Goal: Task Accomplishment & Management: Manage account settings

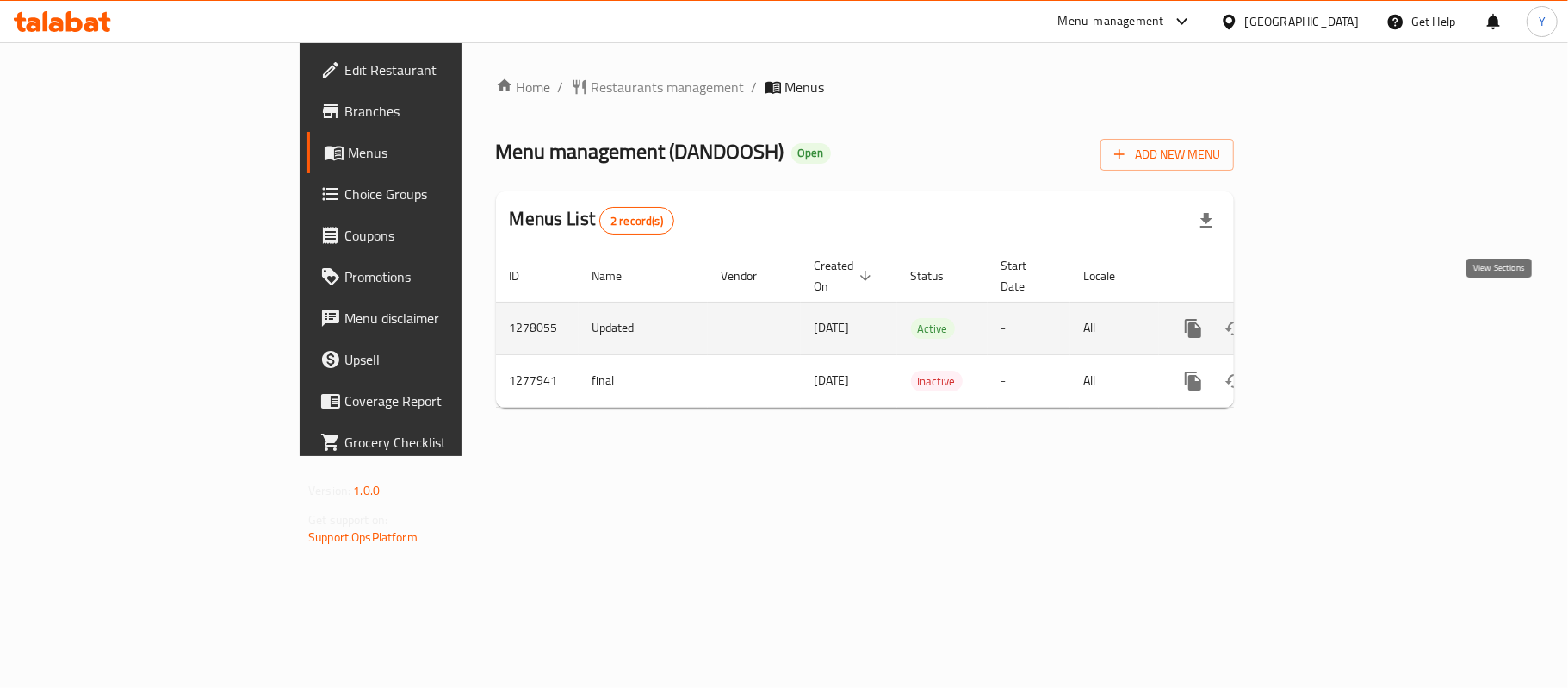
click at [1338, 323] on link "enhanced table" at bounding box center [1318, 329] width 42 height 42
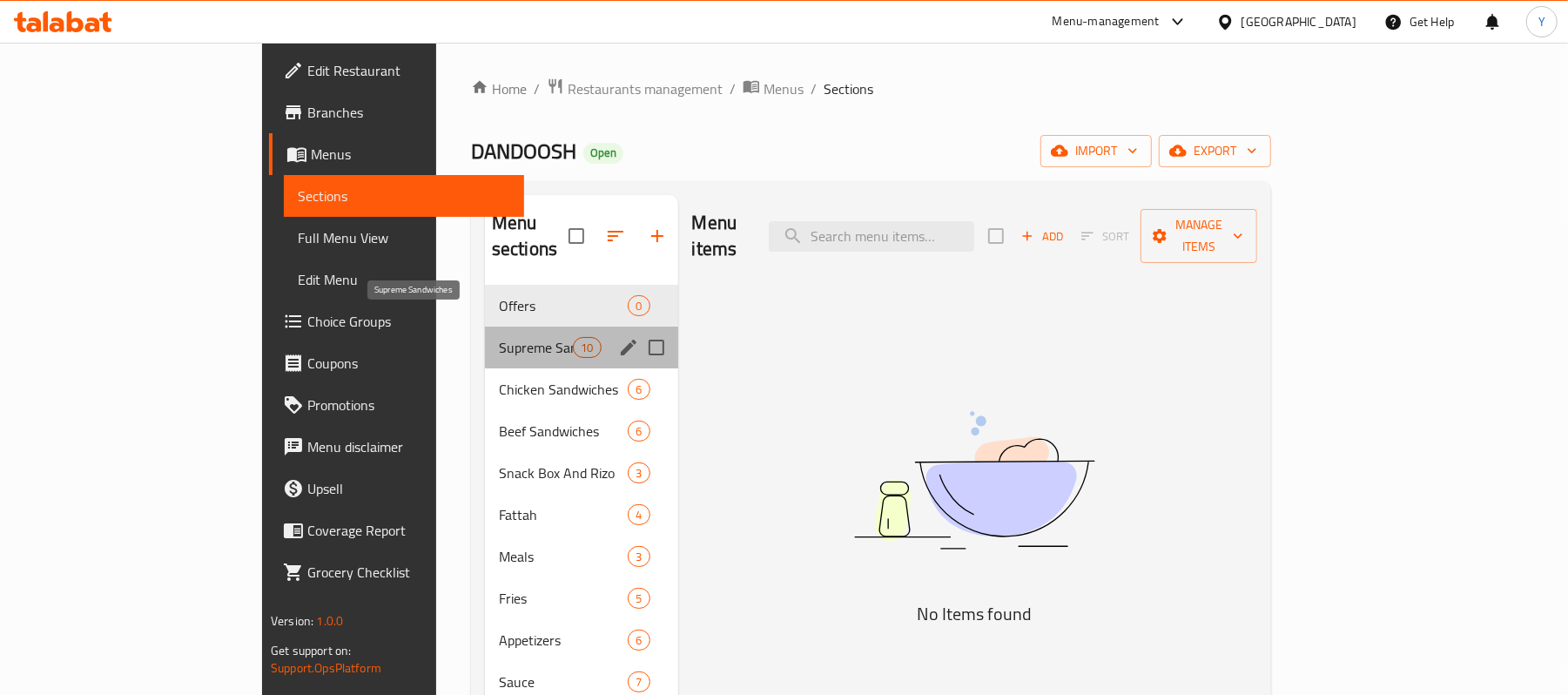
click at [499, 337] on span "Supreme Sandwiches" at bounding box center [536, 347] width 74 height 21
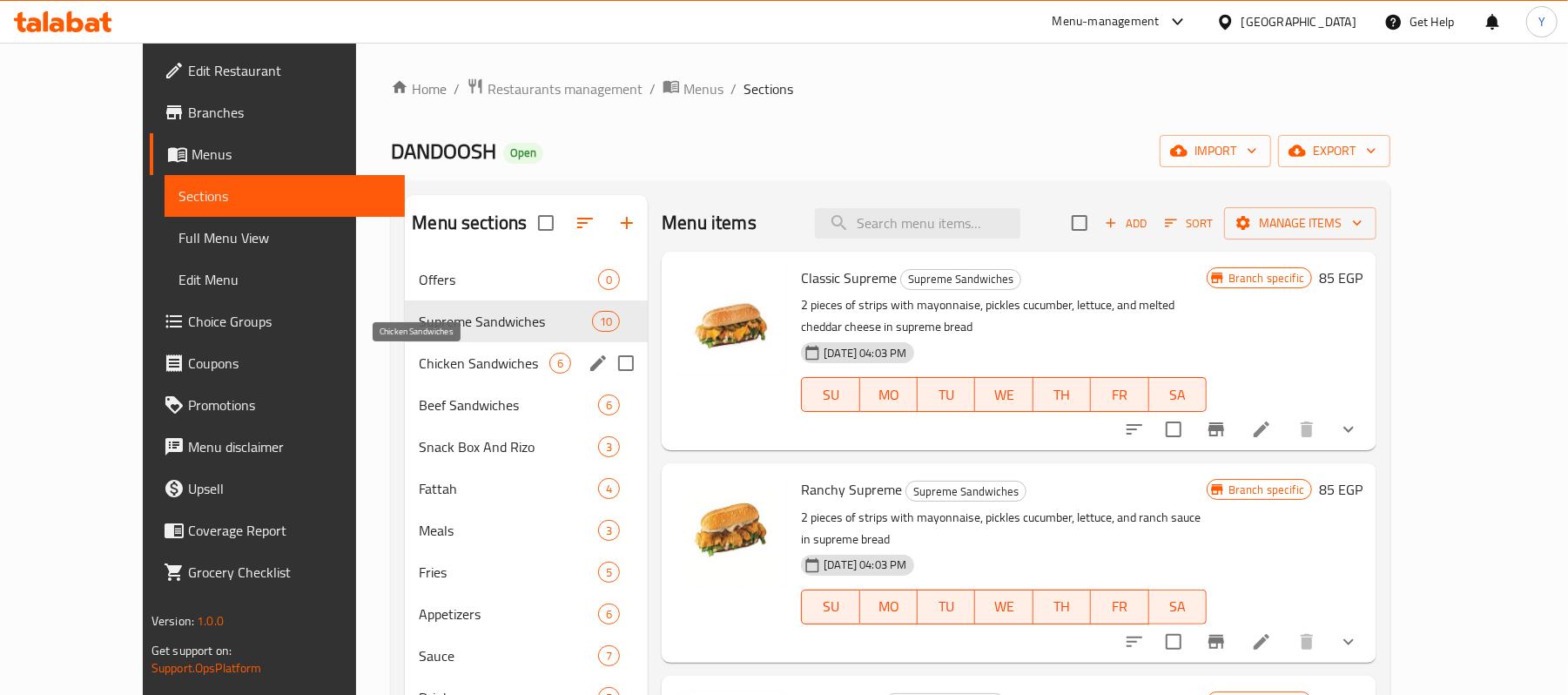
click at [426, 357] on span "Chicken Sandwiches" at bounding box center [484, 363] width 131 height 21
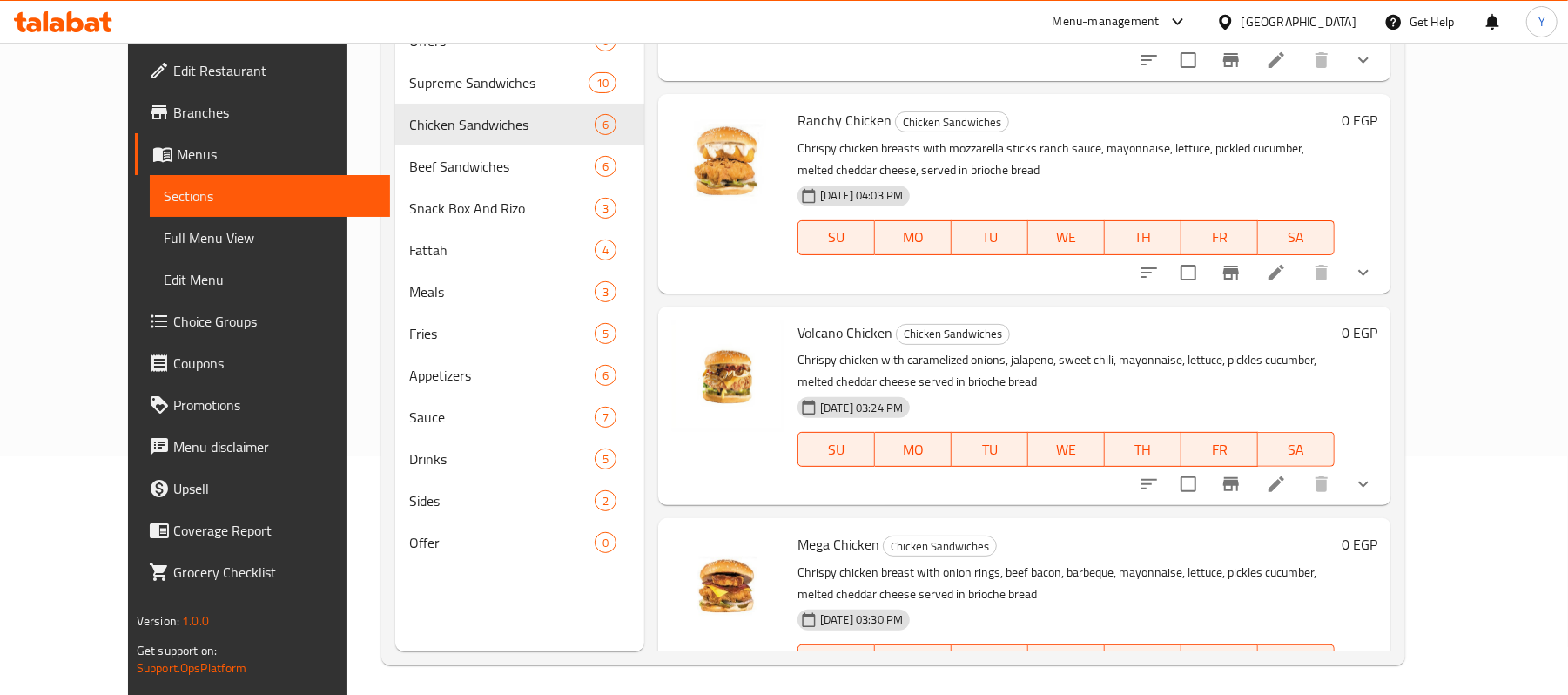
scroll to position [245, 0]
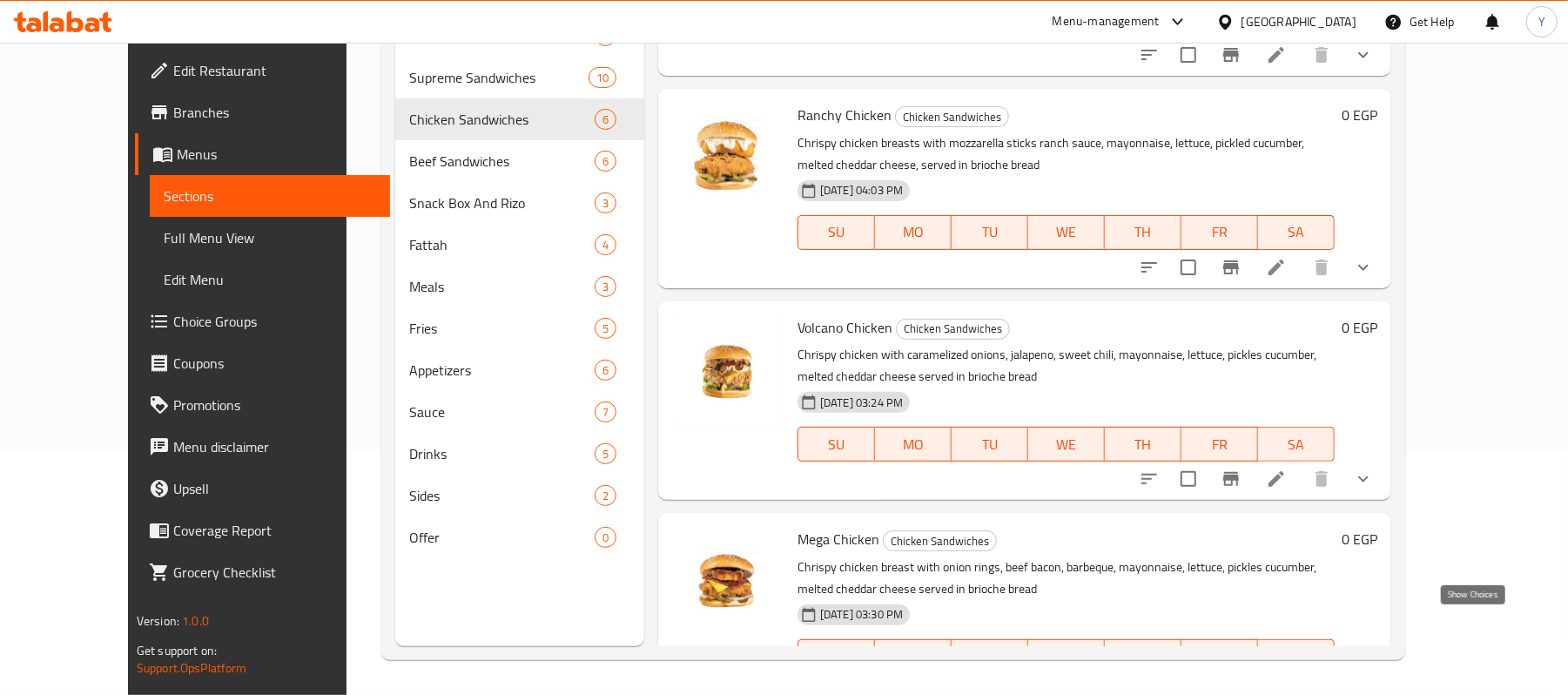
click at [1374, 681] on icon "show more" at bounding box center [1363, 691] width 21 height 21
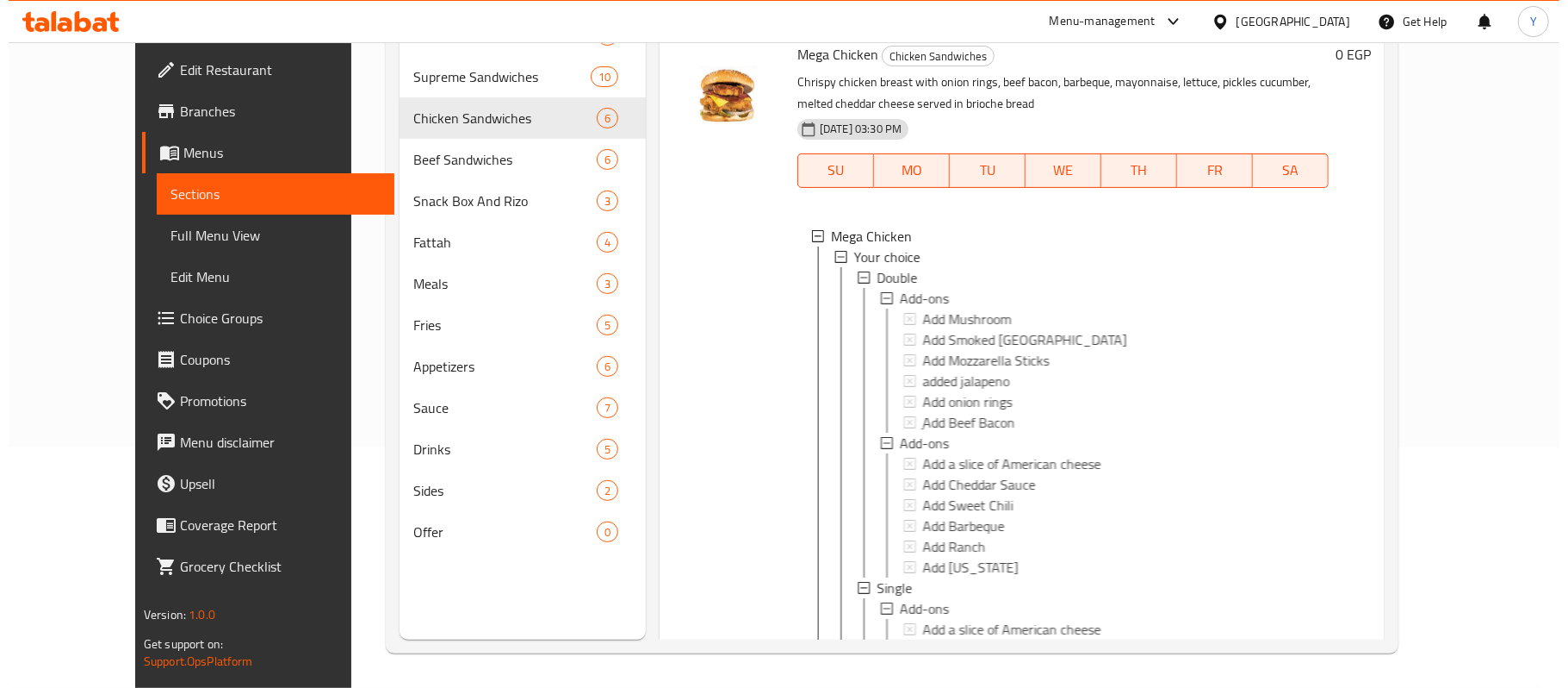
scroll to position [1104, 0]
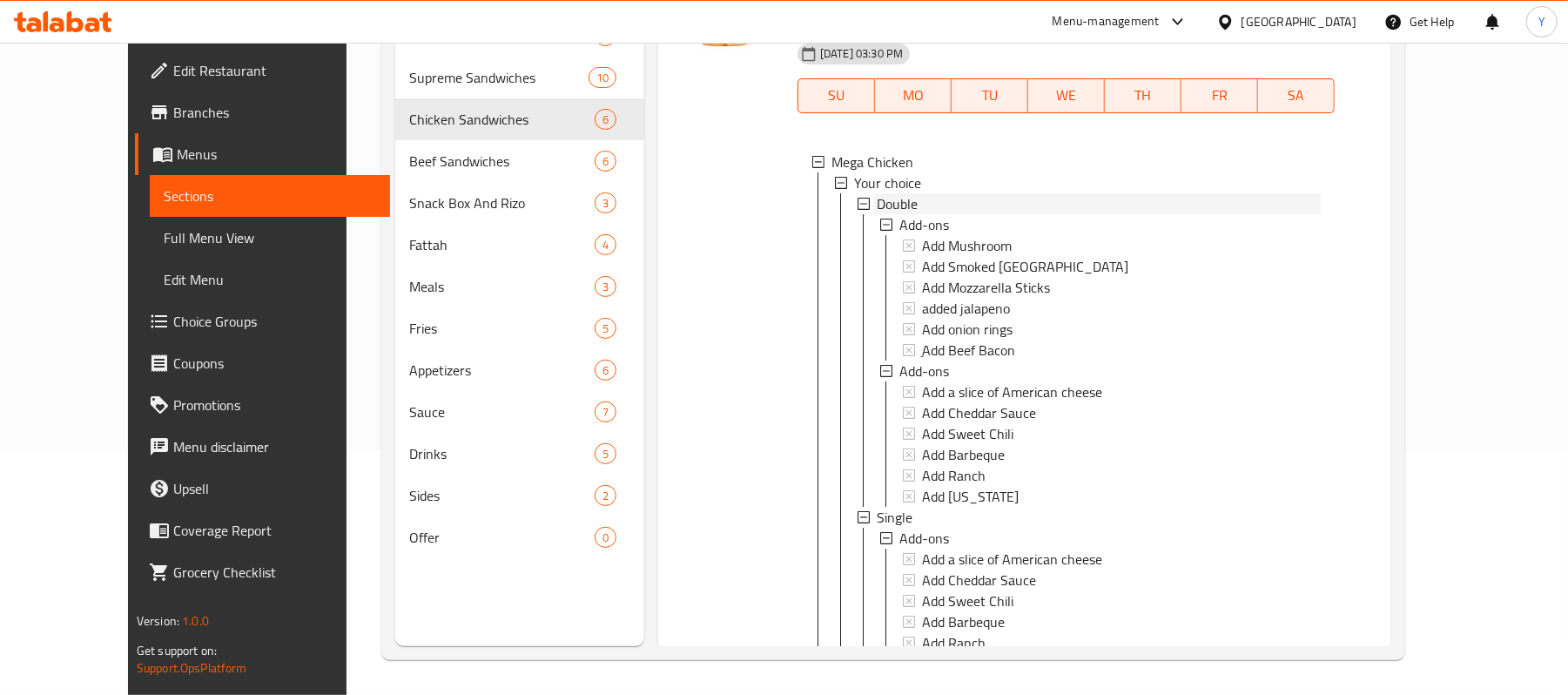
click at [907, 193] on div "Double" at bounding box center [1099, 203] width 444 height 21
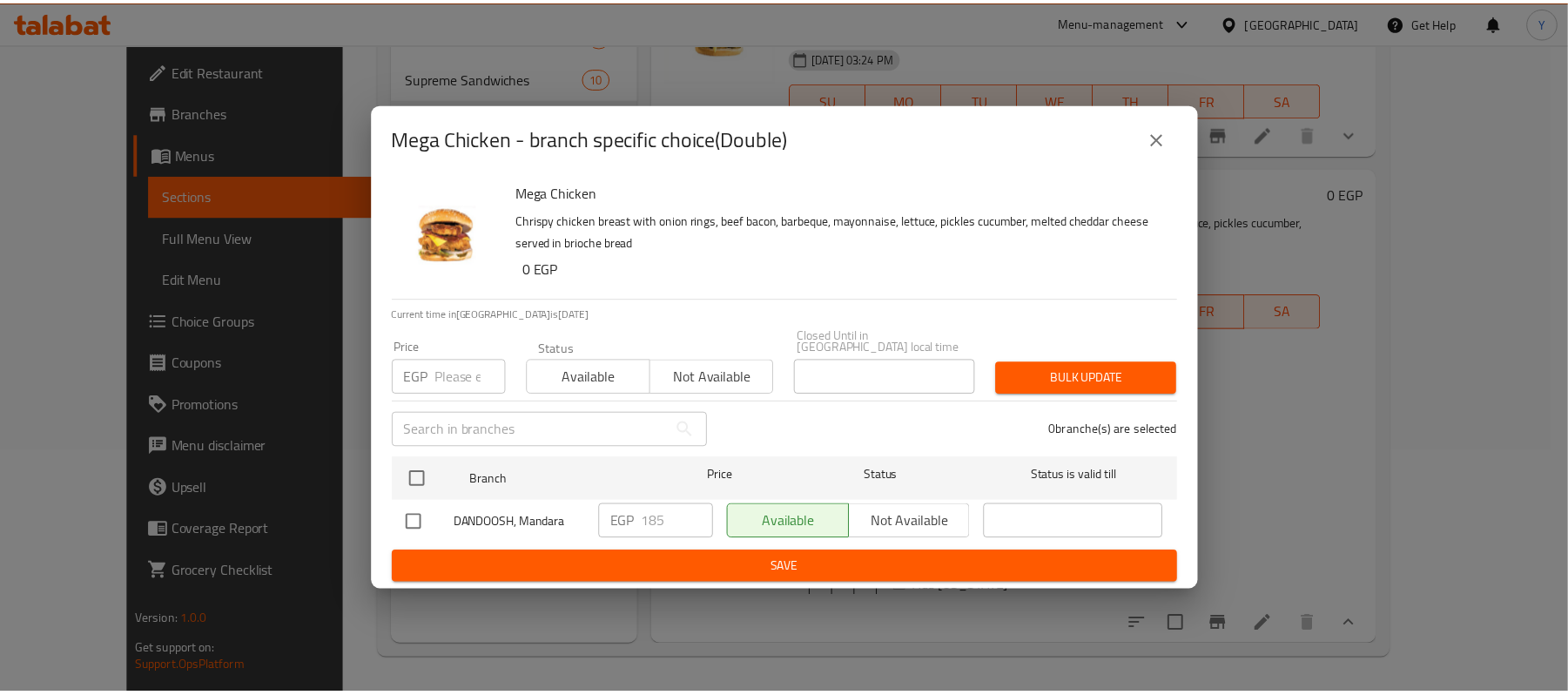
scroll to position [851, 0]
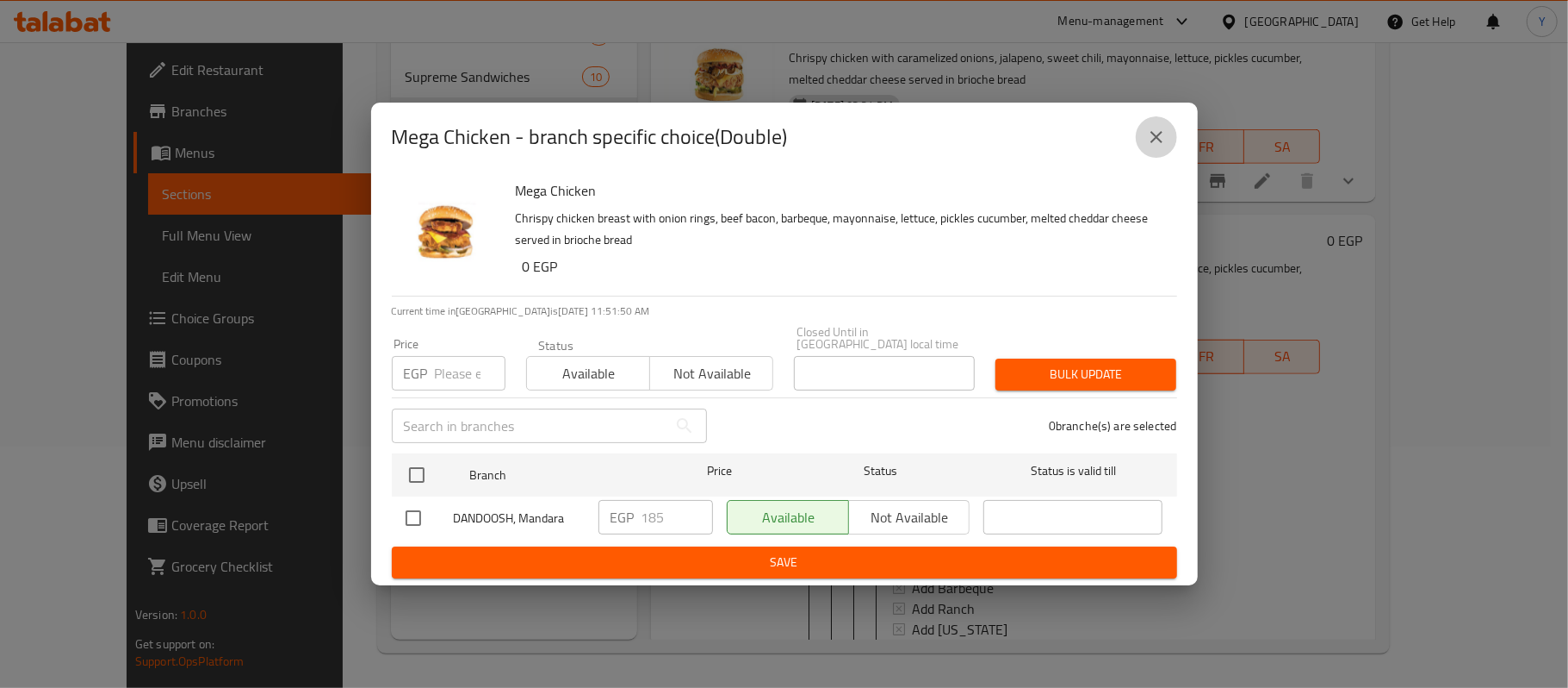
click at [1147, 132] on icon "close" at bounding box center [1156, 137] width 21 height 21
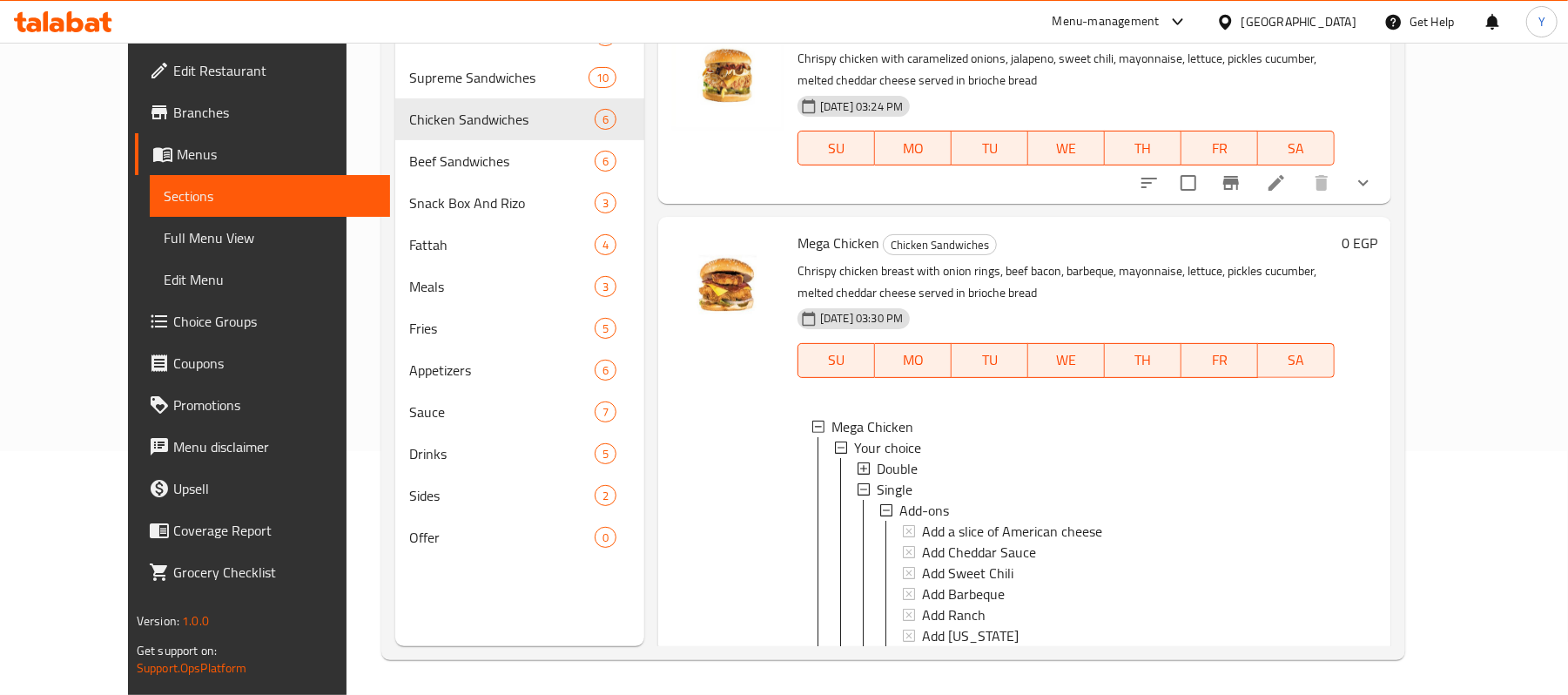
click at [1301, 658] on li at bounding box center [1276, 673] width 49 height 31
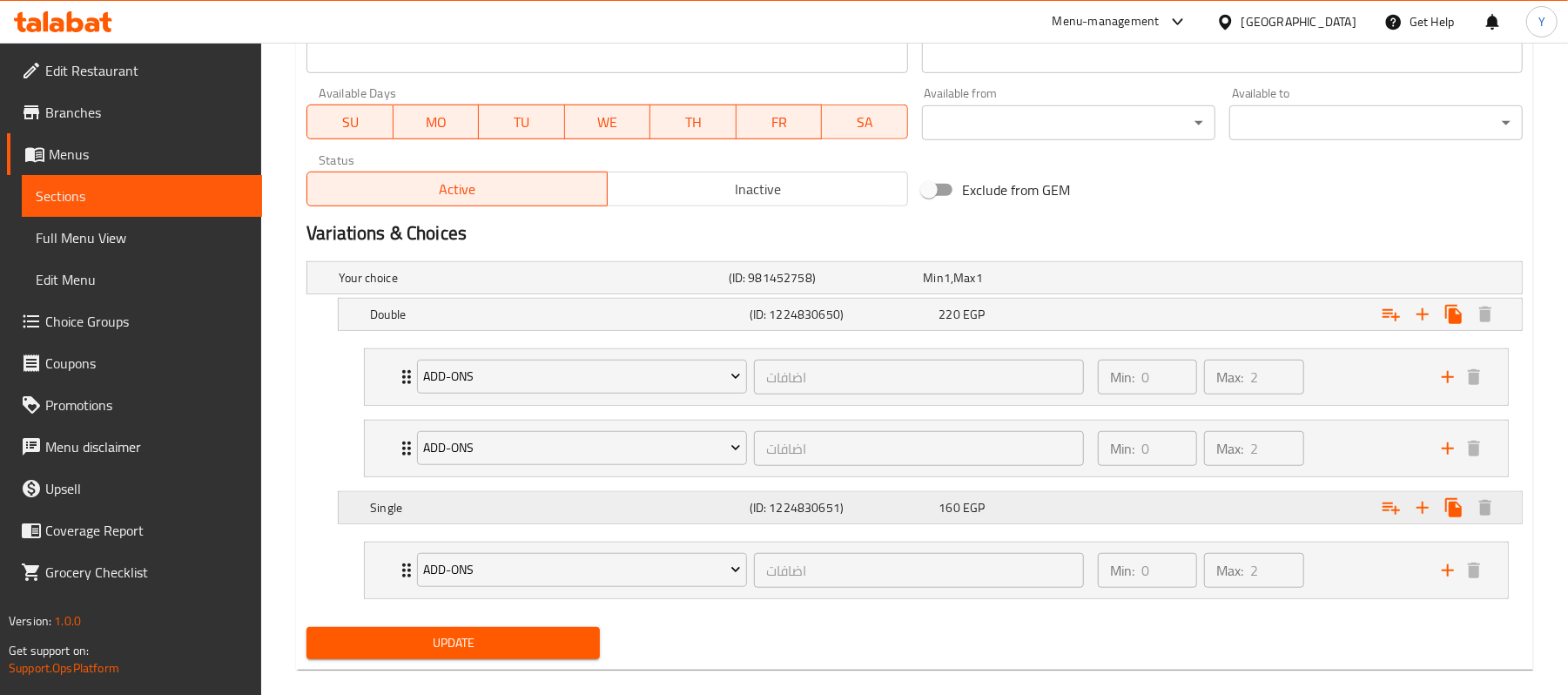
scroll to position [818, 0]
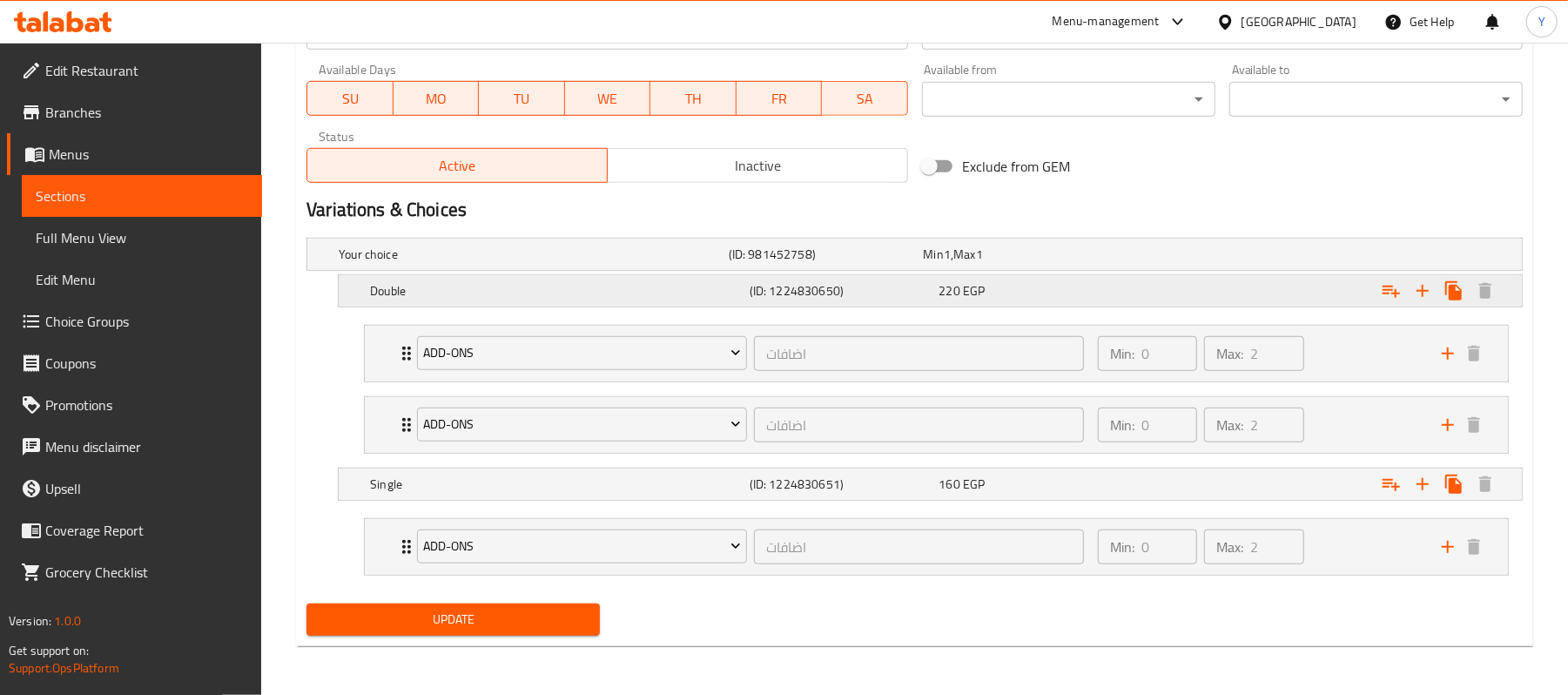
click at [1004, 273] on div "Double (ID: 1224830650) 220 EGP" at bounding box center [919, 254] width 1169 height 38
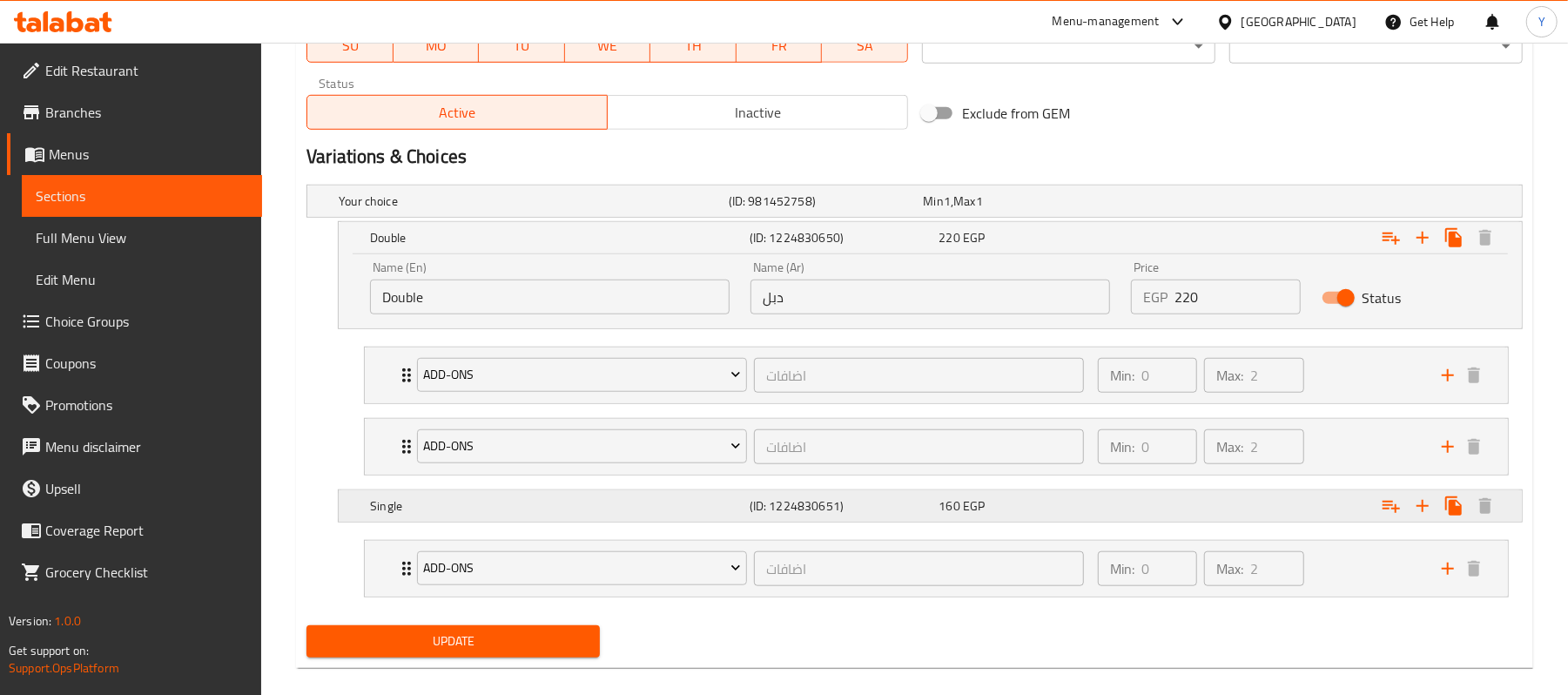
scroll to position [893, 0]
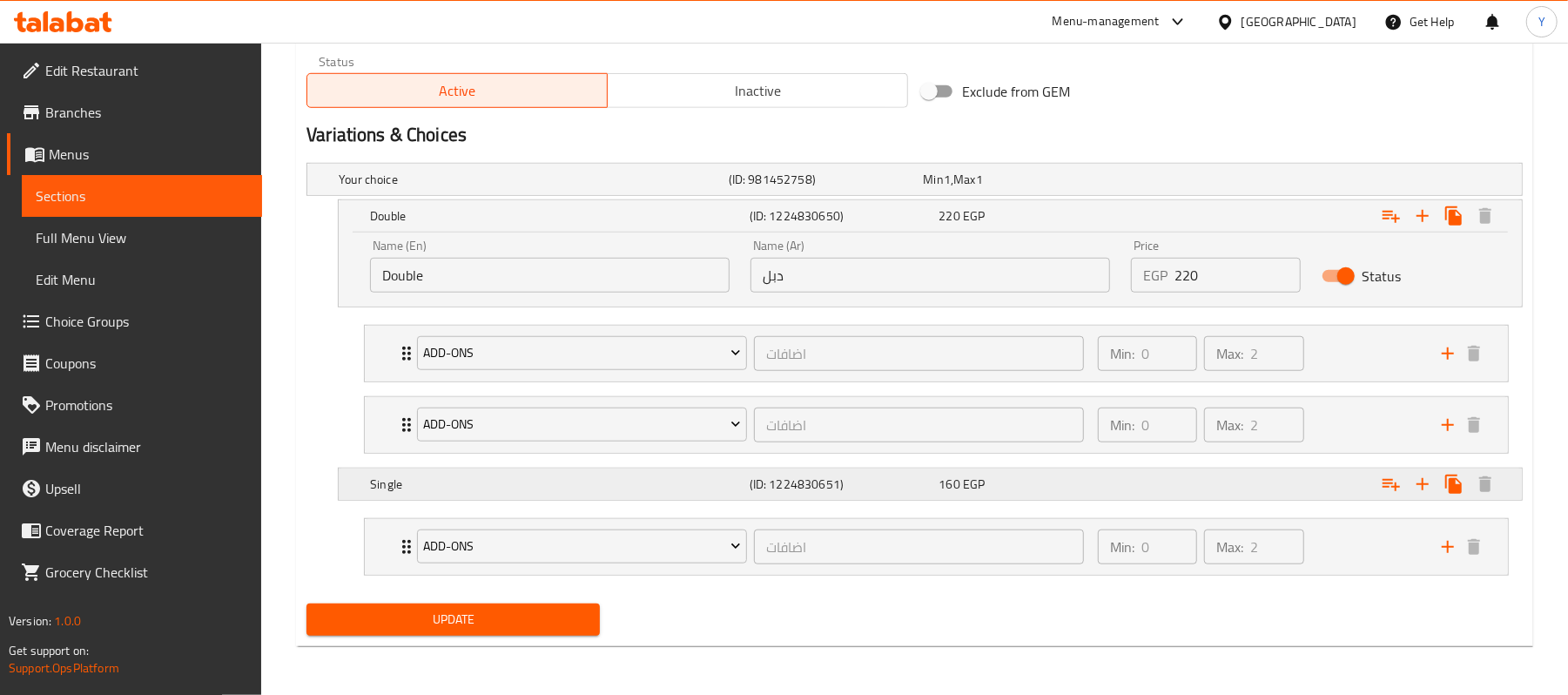
click at [944, 191] on span "160" at bounding box center [934, 179] width 20 height 23
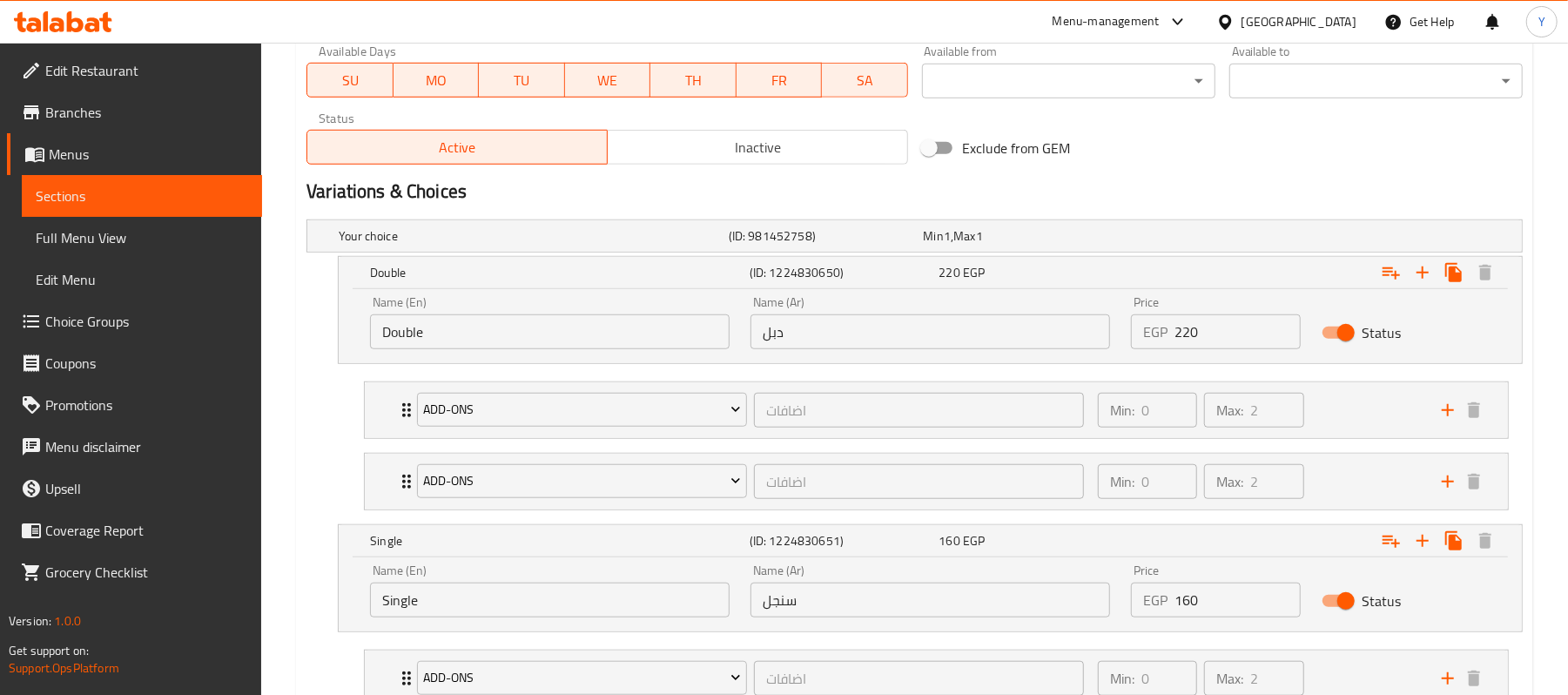
scroll to position [968, 0]
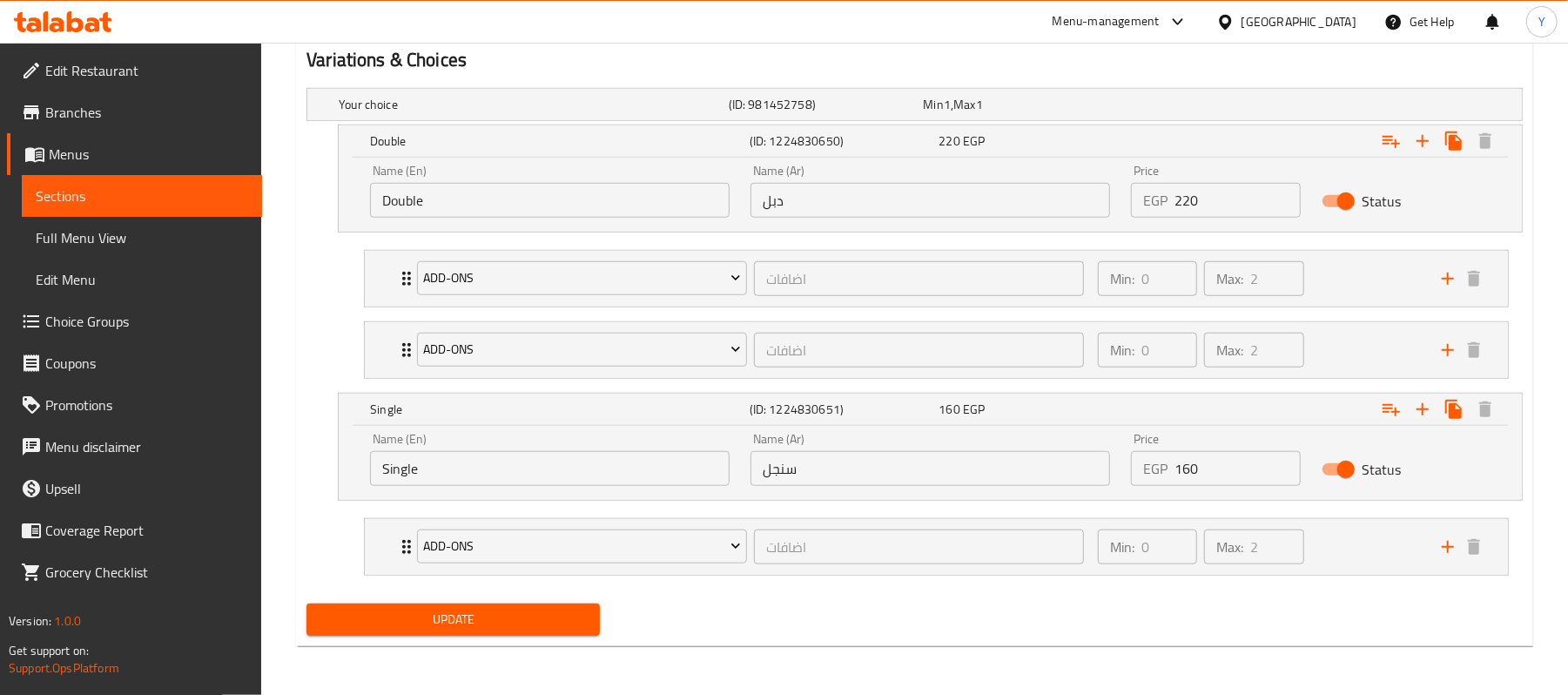
drag, startPoint x: 822, startPoint y: 102, endPoint x: 740, endPoint y: 444, distance: 351.8
click at [740, 444] on div "Your choice (ID: 981452758) Min 1 , Max 1 Name (En) Your choice Name (En) Name …" at bounding box center [915, 338] width 1230 height 515
drag, startPoint x: 743, startPoint y: 406, endPoint x: 744, endPoint y: 239, distance: 167.2
click at [744, 239] on div "Your choice (ID: 981452758) Min 1 , Max 1 Name (En) Your choice Name (En) Name …" at bounding box center [915, 338] width 1230 height 515
click at [973, 64] on h2 "Variations & Choices" at bounding box center [914, 60] width 1216 height 26
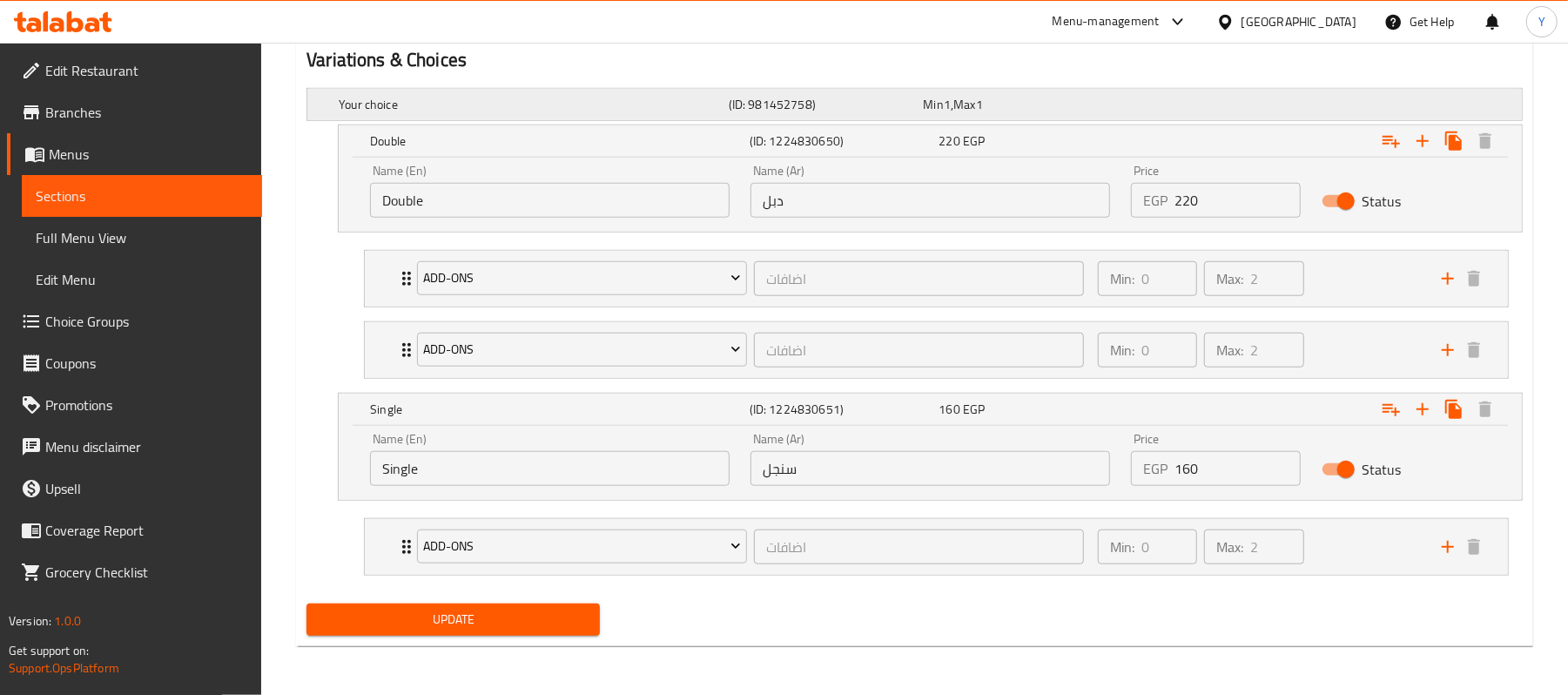
click at [975, 93] on span "Max" at bounding box center [964, 104] width 22 height 23
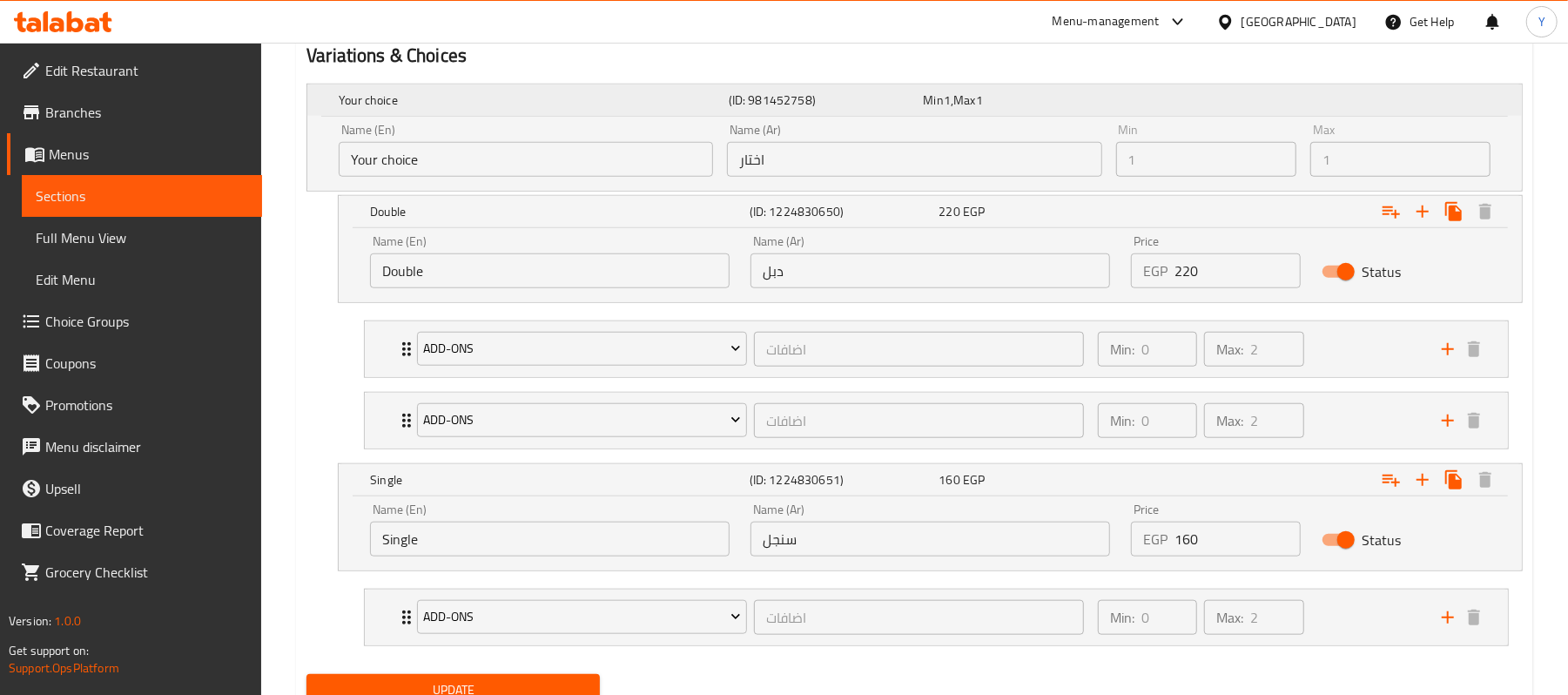
click at [975, 89] on span "Max" at bounding box center [964, 100] width 22 height 23
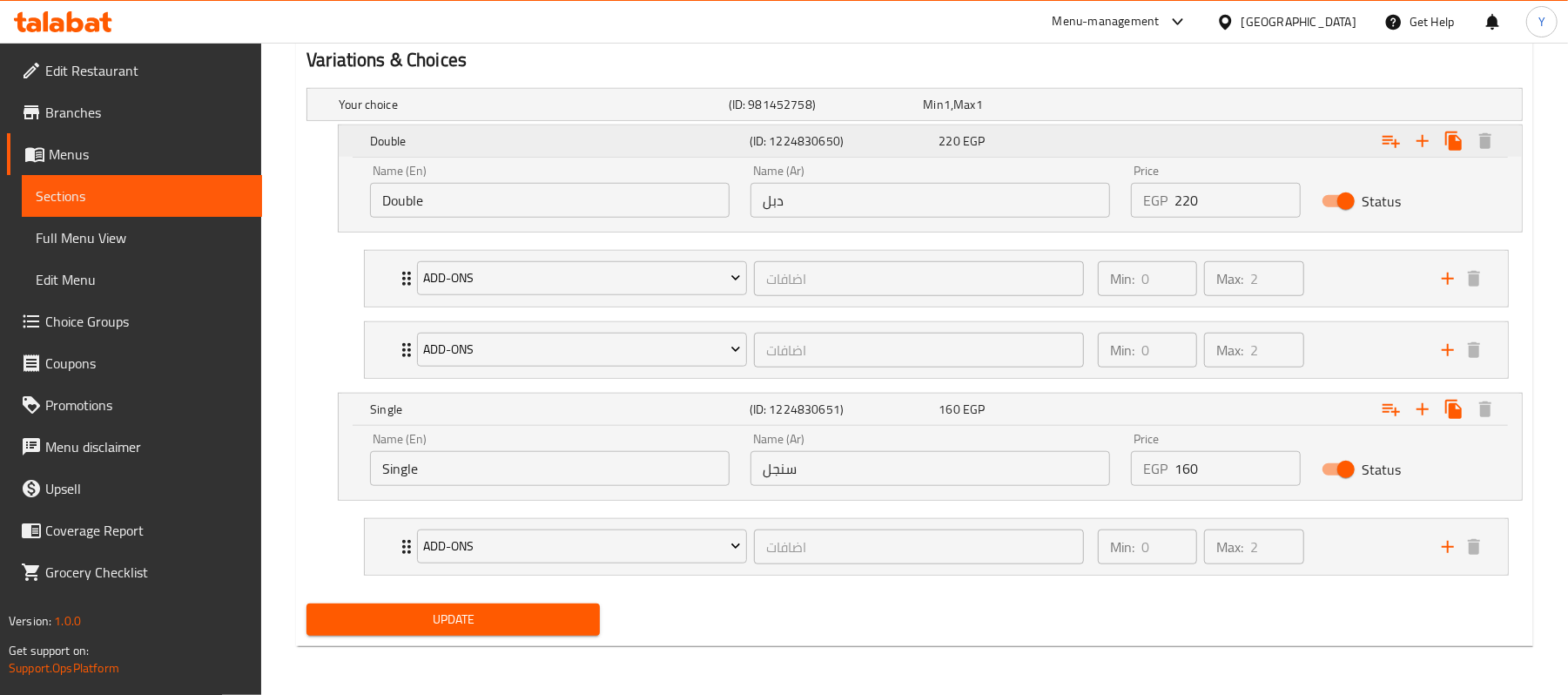
scroll to position [0, 0]
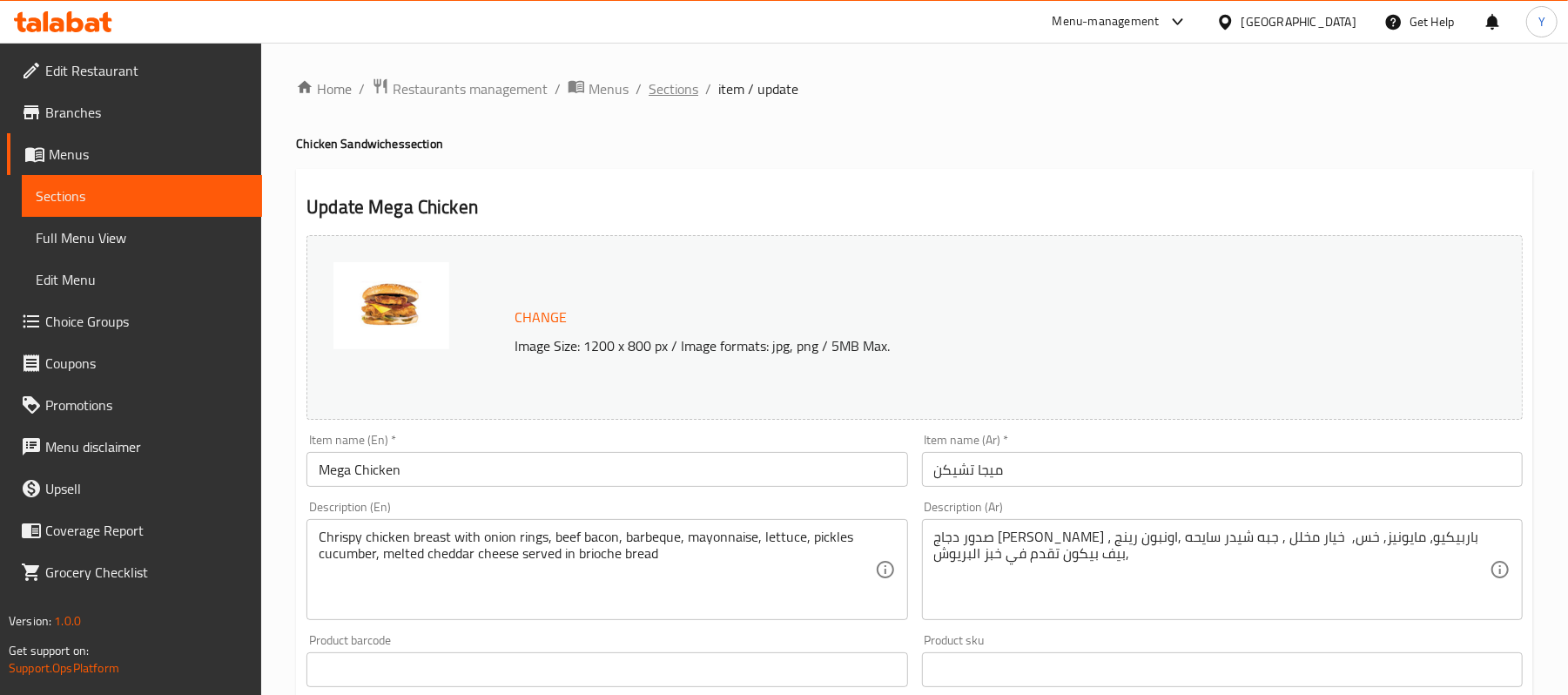
click at [674, 85] on span "Sections" at bounding box center [674, 88] width 50 height 21
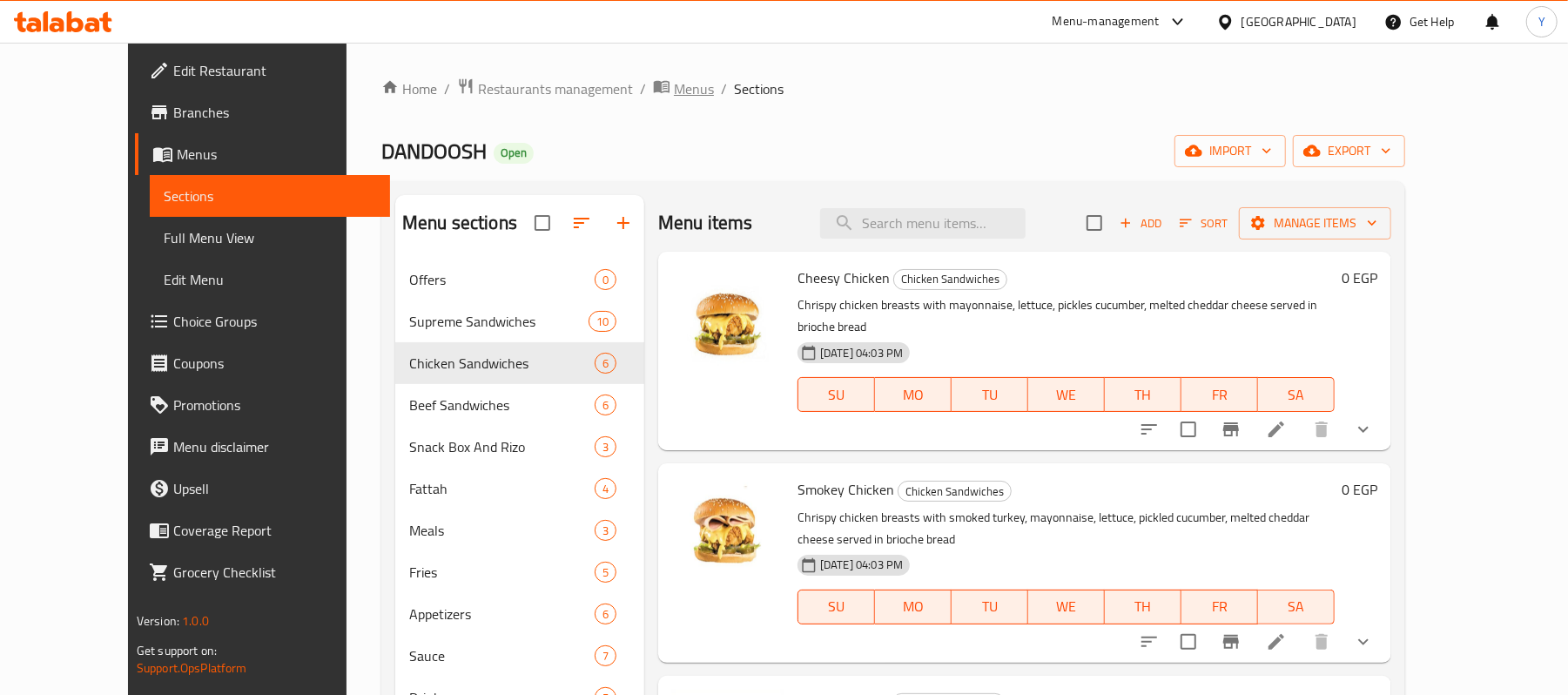
click at [654, 81] on icon "breadcrumb" at bounding box center [662, 87] width 16 height 12
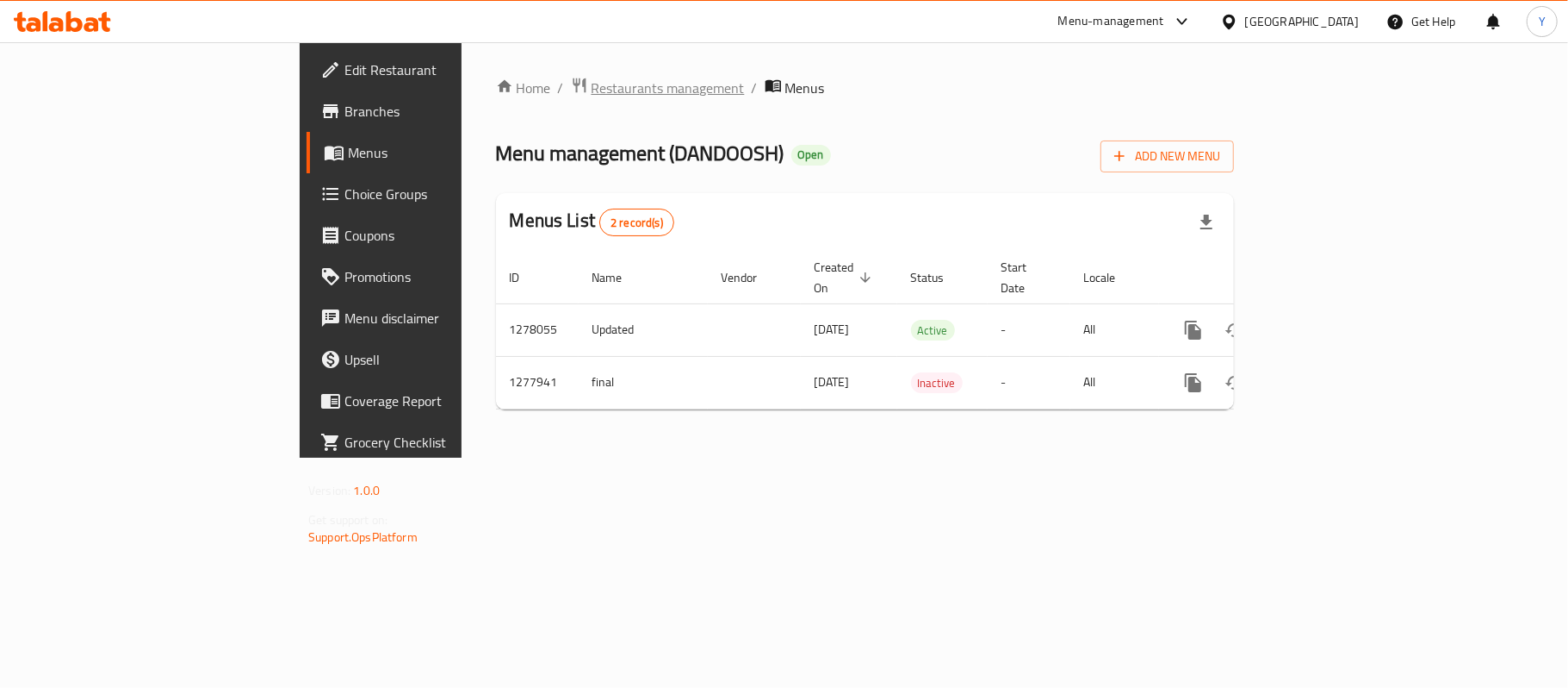
click at [592, 83] on span "Restaurants management" at bounding box center [668, 87] width 153 height 21
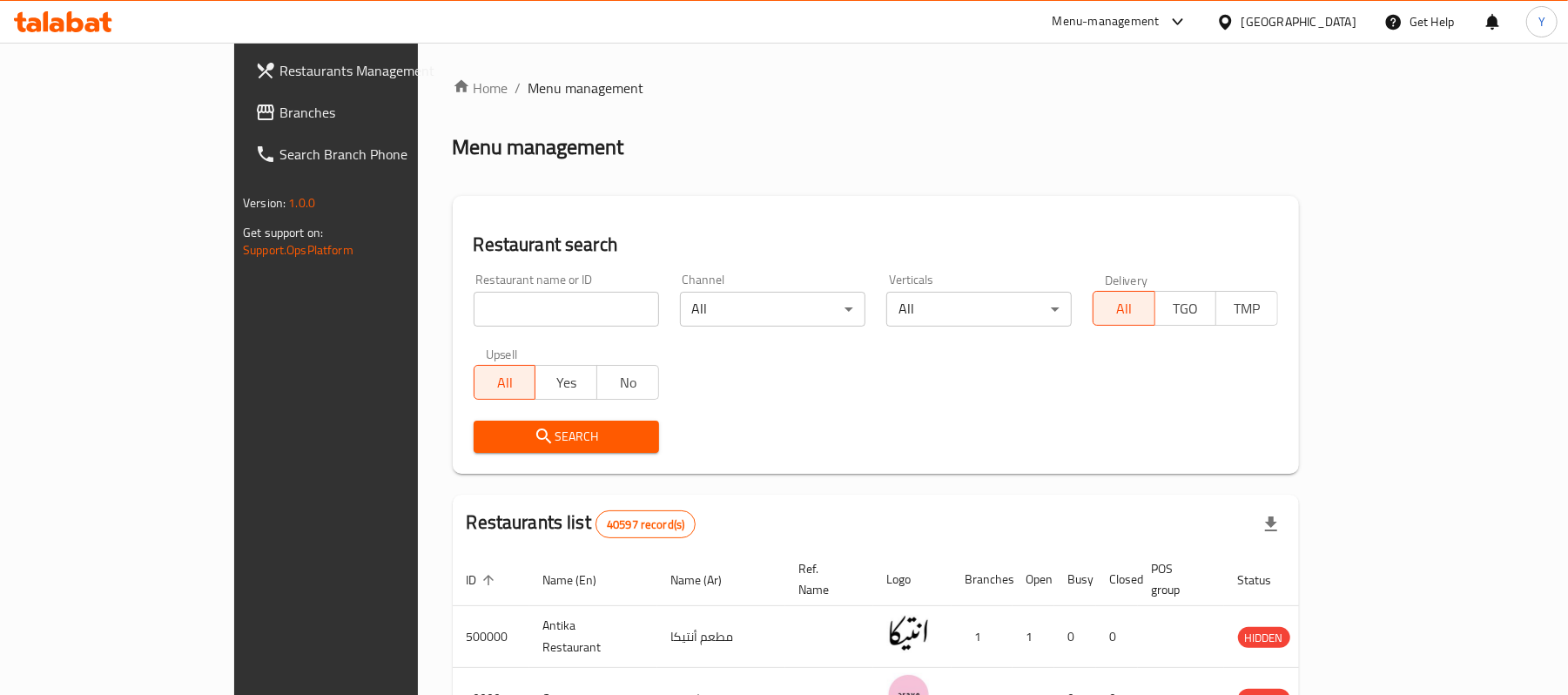
click at [474, 313] on input "search" at bounding box center [566, 309] width 185 height 35
type input "sho3la"
click button "Search" at bounding box center [566, 437] width 185 height 32
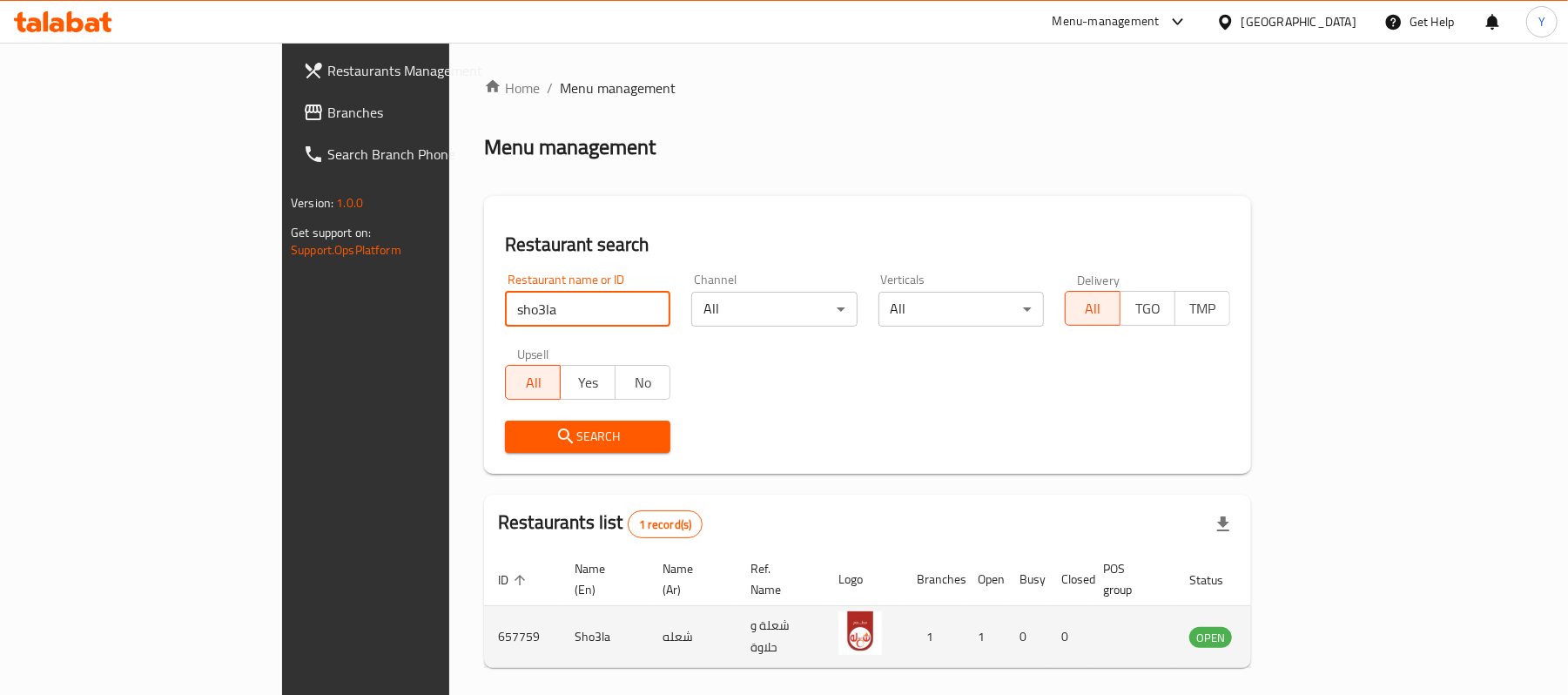
click at [484, 623] on td "657759" at bounding box center [522, 637] width 77 height 62
copy td "657759"
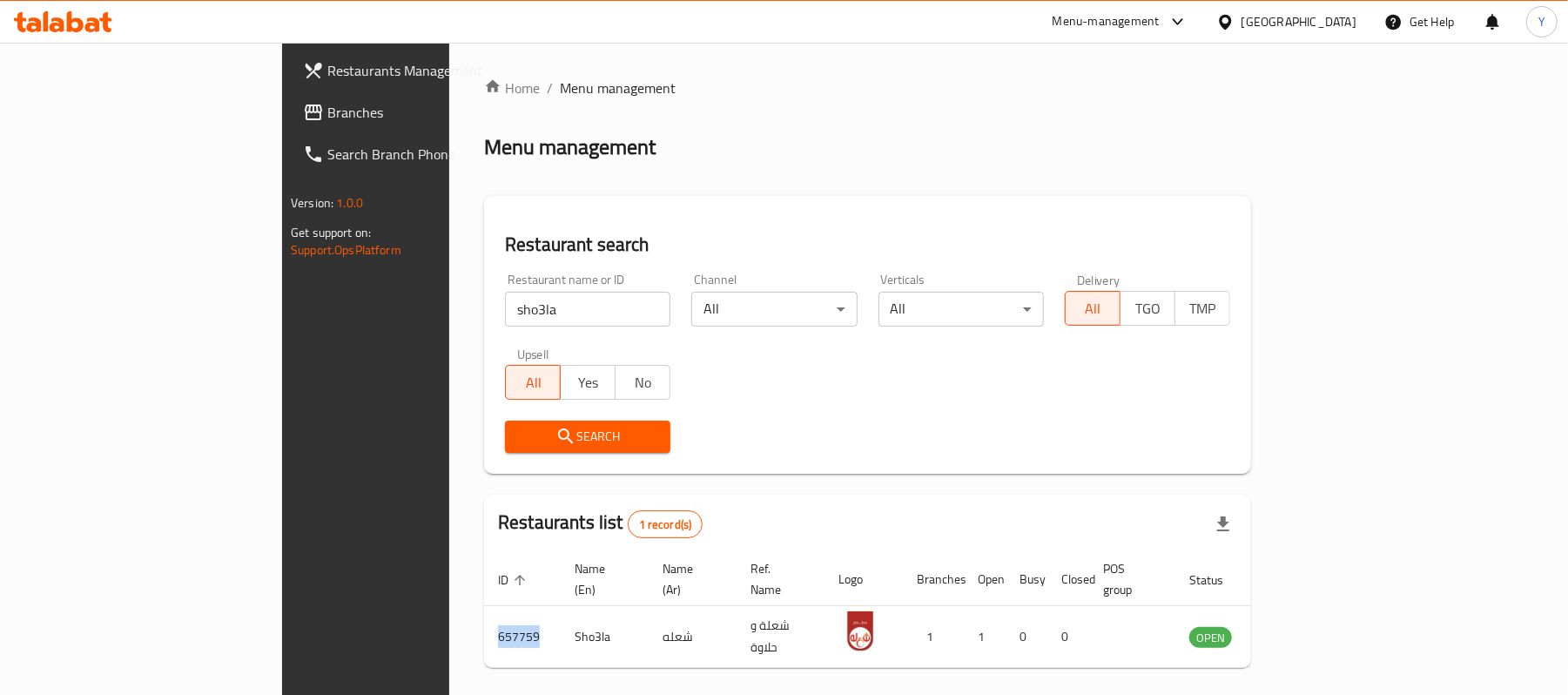
click at [327, 64] on span "Restaurants Management" at bounding box center [428, 70] width 203 height 21
